Goal: Task Accomplishment & Management: Use online tool/utility

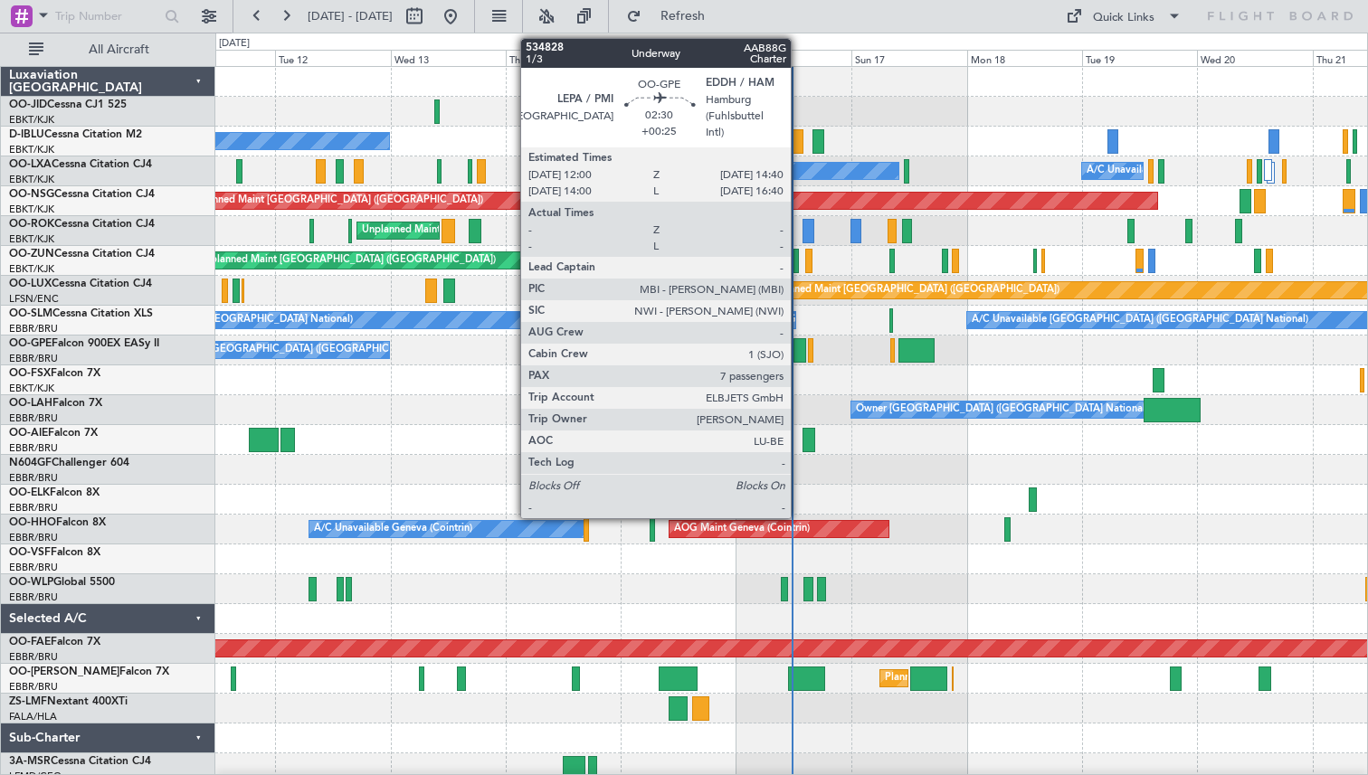
click at [799, 347] on div at bounding box center [800, 350] width 14 height 24
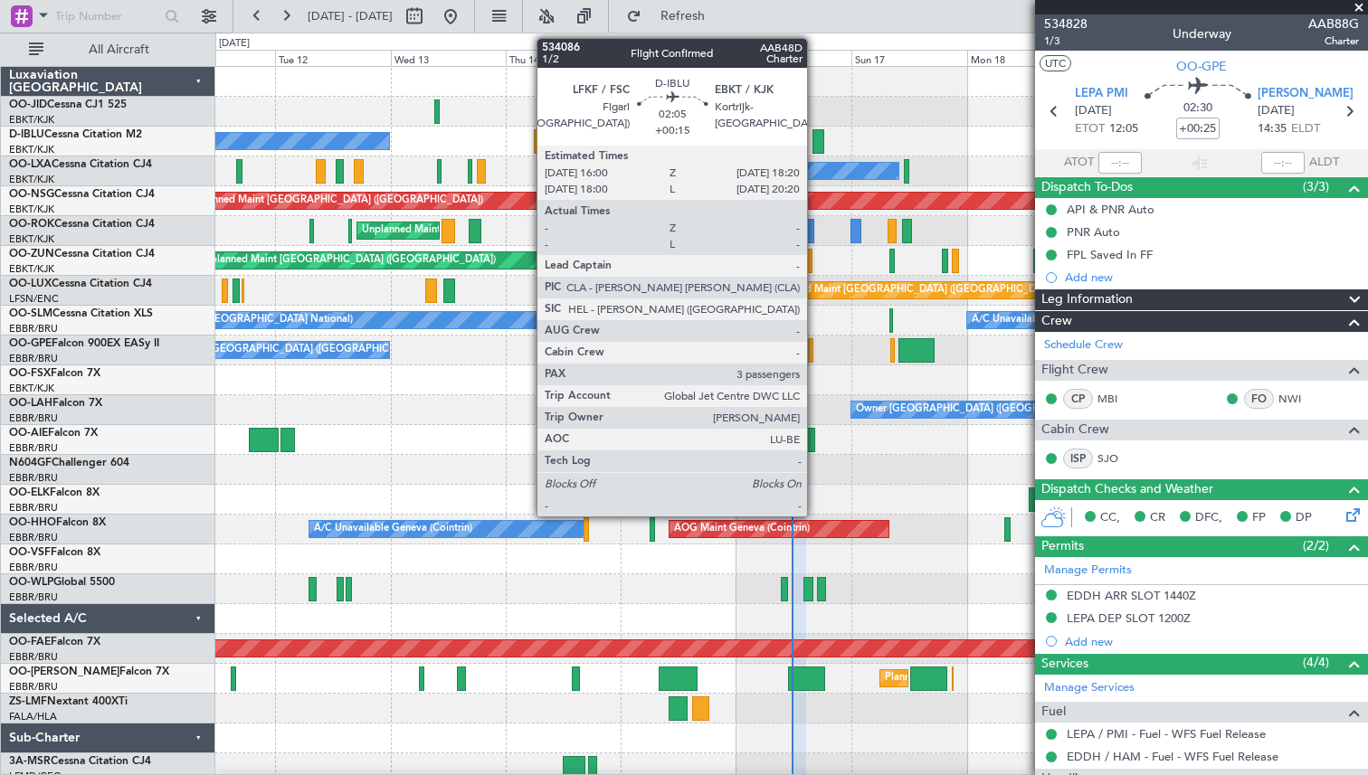
click at [815, 140] on div at bounding box center [818, 141] width 12 height 24
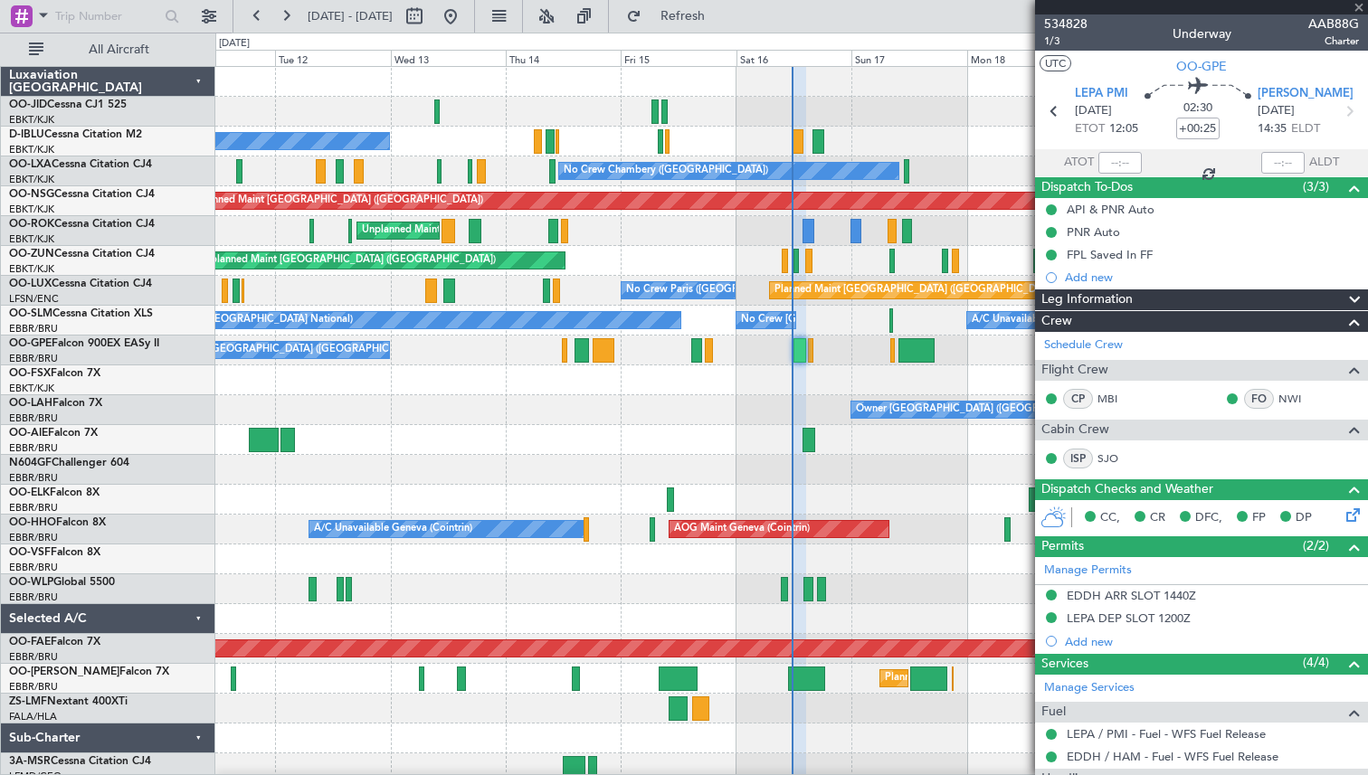
type input "+00:15"
type input "3"
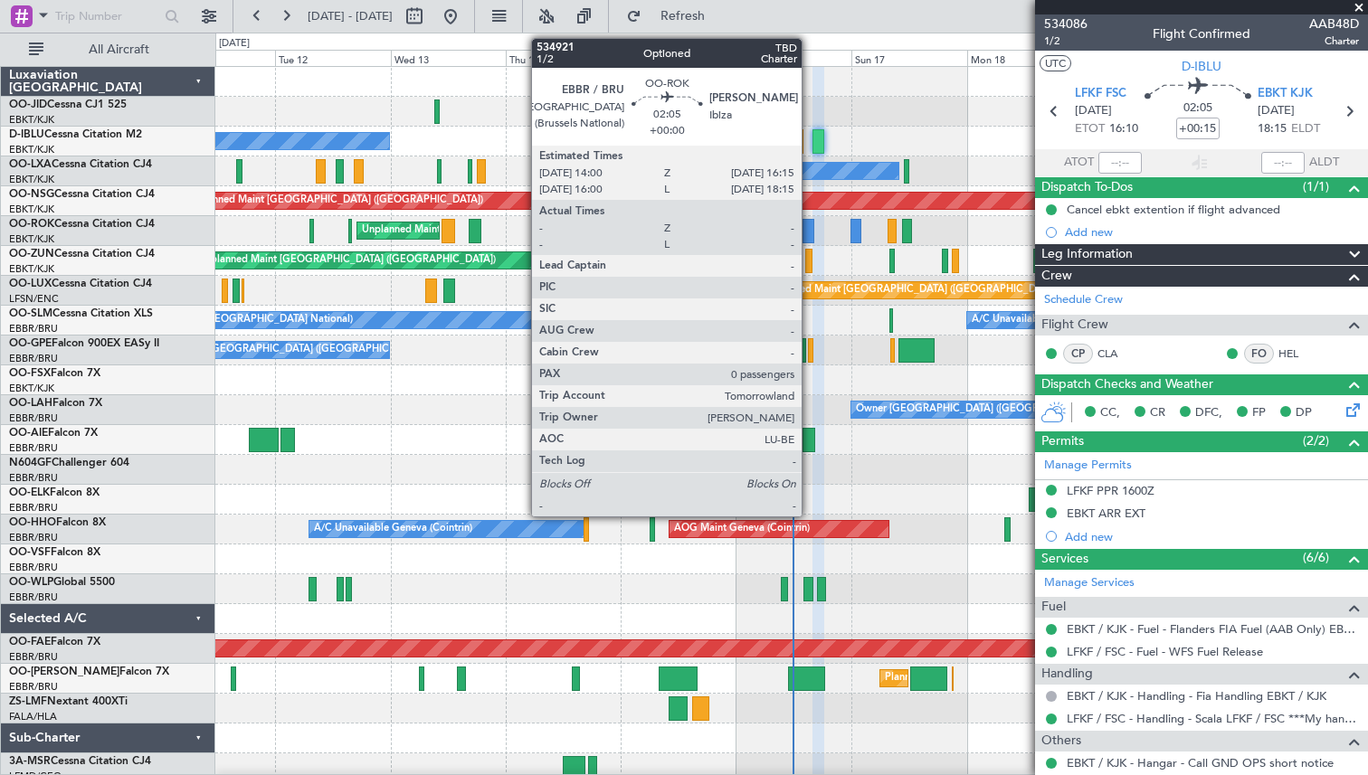
click at [810, 232] on div at bounding box center [808, 231] width 11 height 24
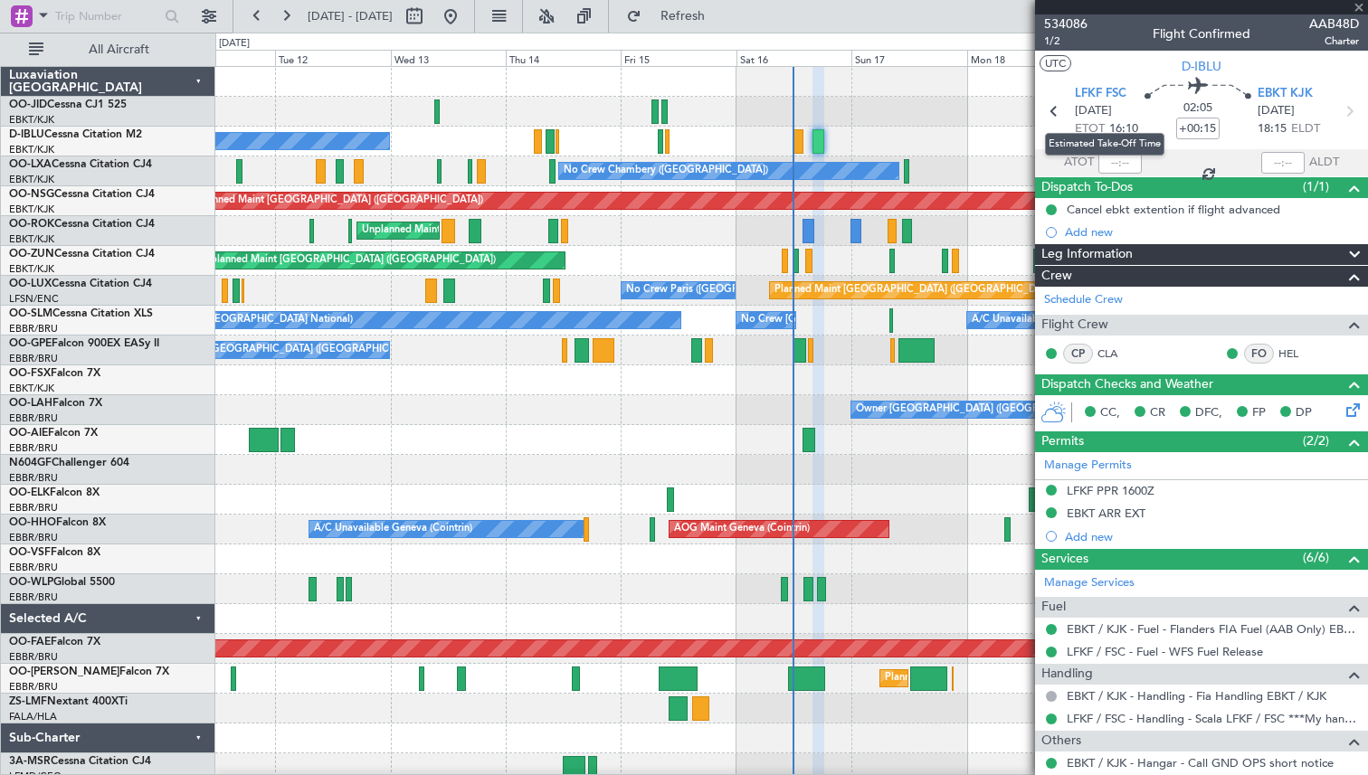
type input "0"
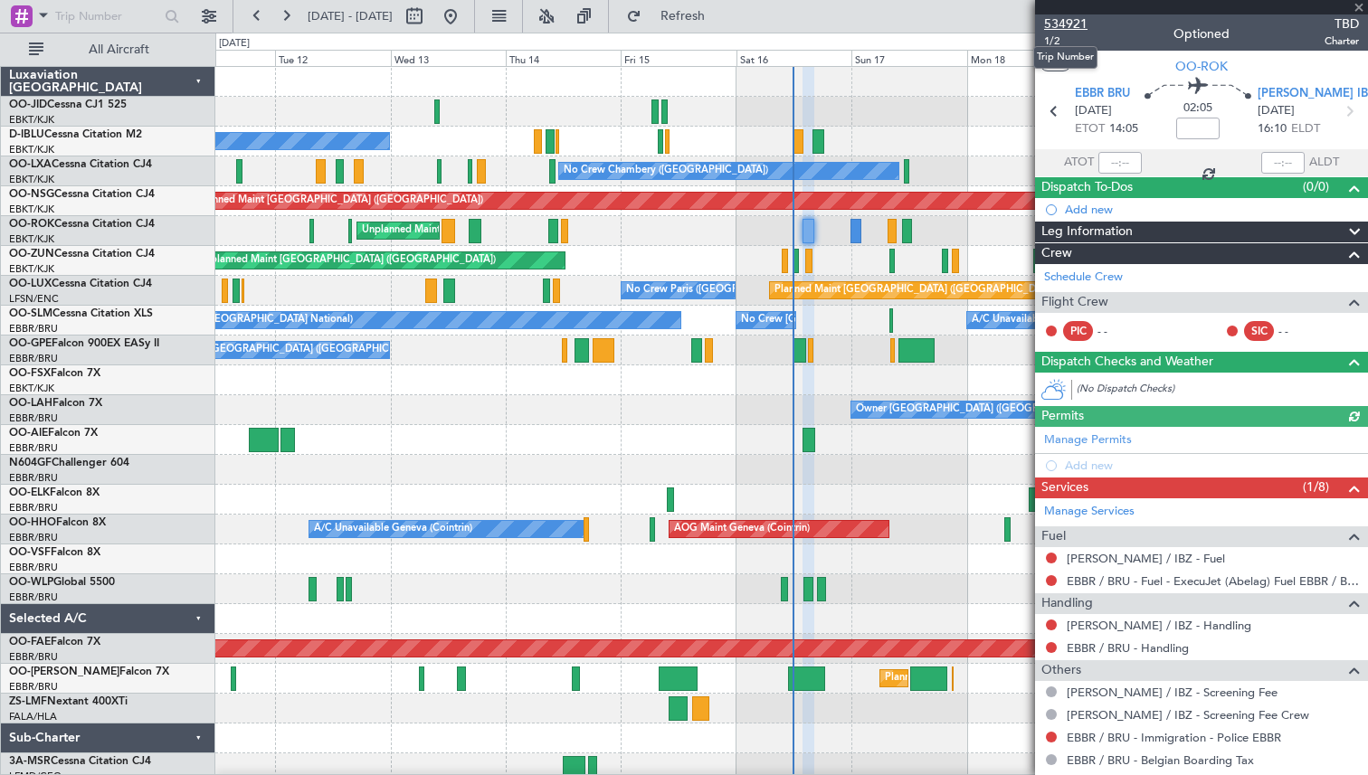
click at [1067, 24] on span "534921" at bounding box center [1065, 23] width 43 height 19
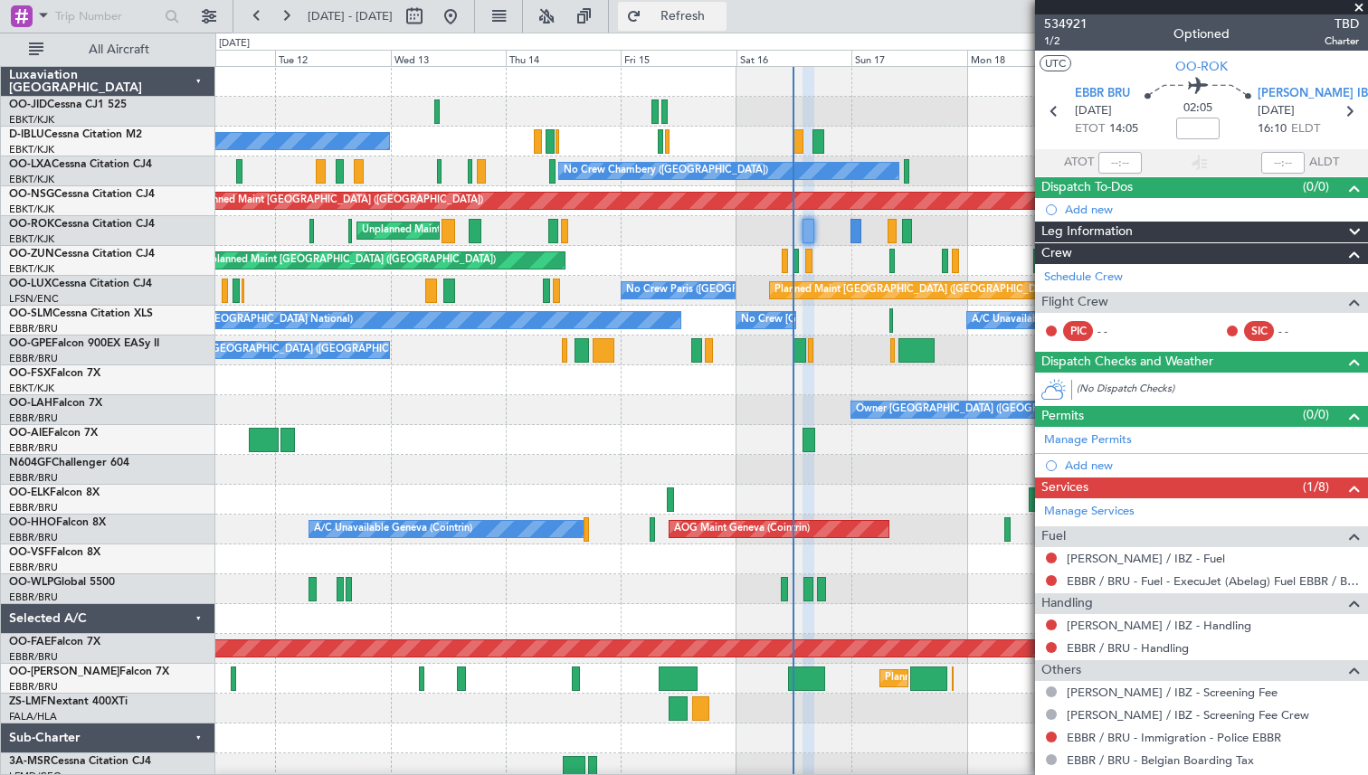
click at [711, 10] on span "Refresh" at bounding box center [683, 16] width 76 height 13
